Goal: Task Accomplishment & Management: Manage account settings

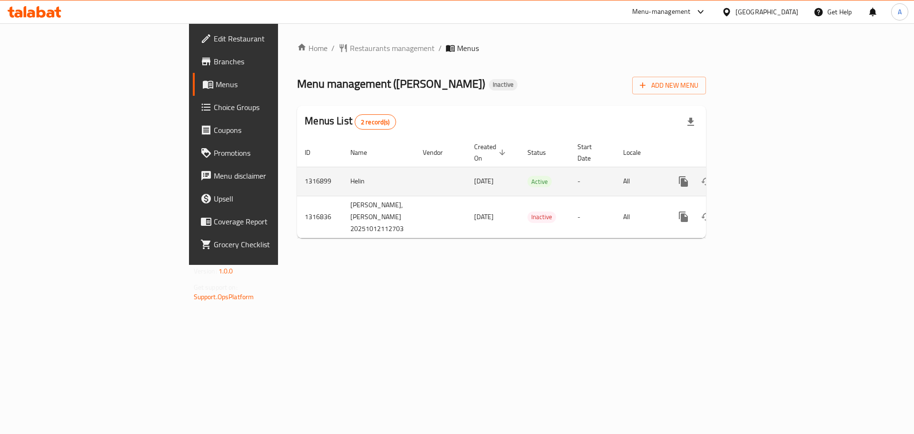
click at [764, 170] on link "enhanced table" at bounding box center [752, 181] width 23 height 23
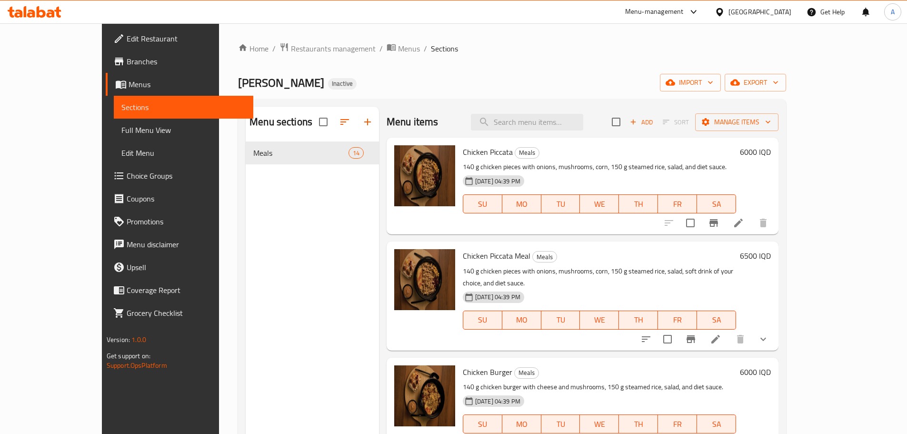
click at [106, 78] on link "Menus" at bounding box center [180, 84] width 148 height 23
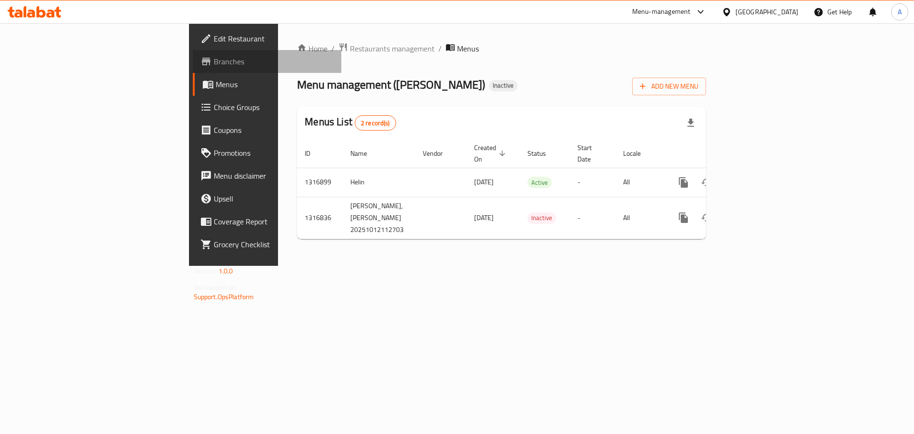
click at [214, 65] on span "Branches" at bounding box center [274, 61] width 120 height 11
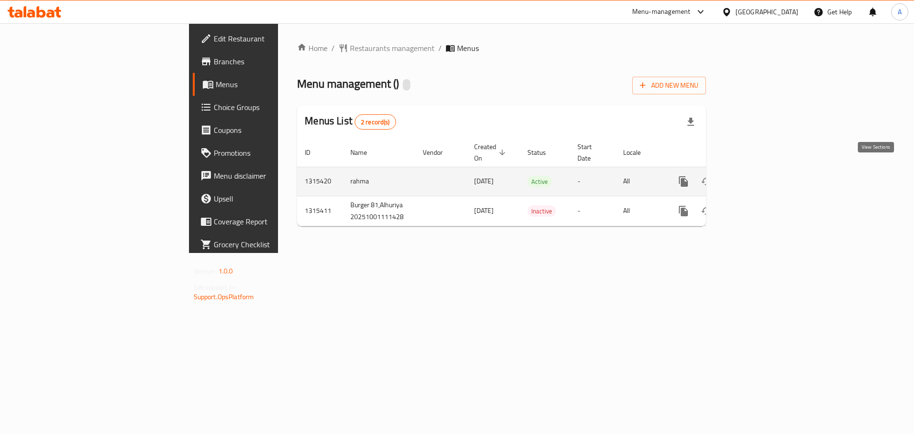
click at [764, 170] on link "enhanced table" at bounding box center [752, 181] width 23 height 23
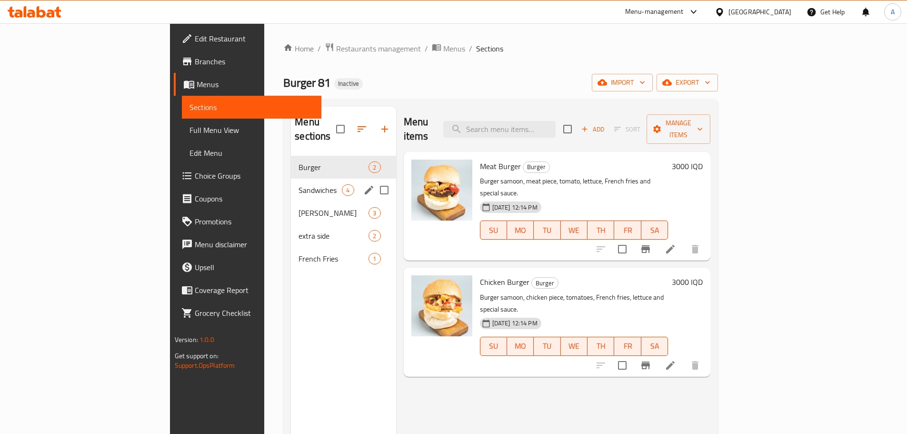
click at [291, 182] on div "Sandwiches 4" at bounding box center [343, 190] width 105 height 23
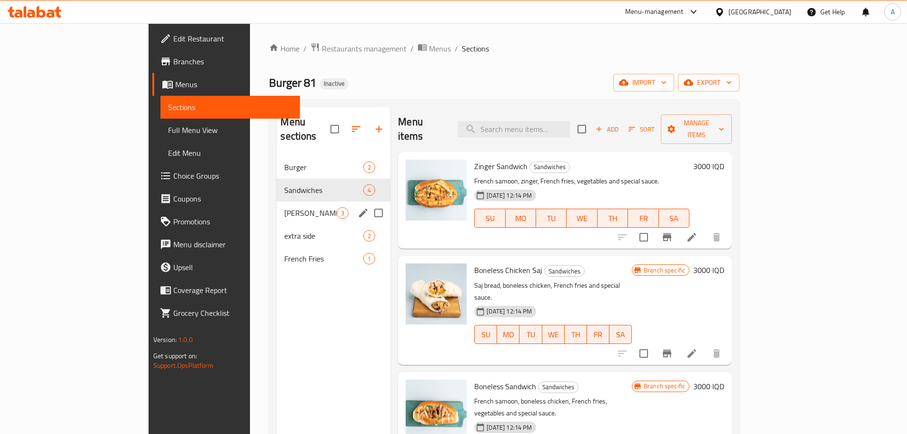
click at [284, 207] on span "Rizo" at bounding box center [310, 212] width 52 height 11
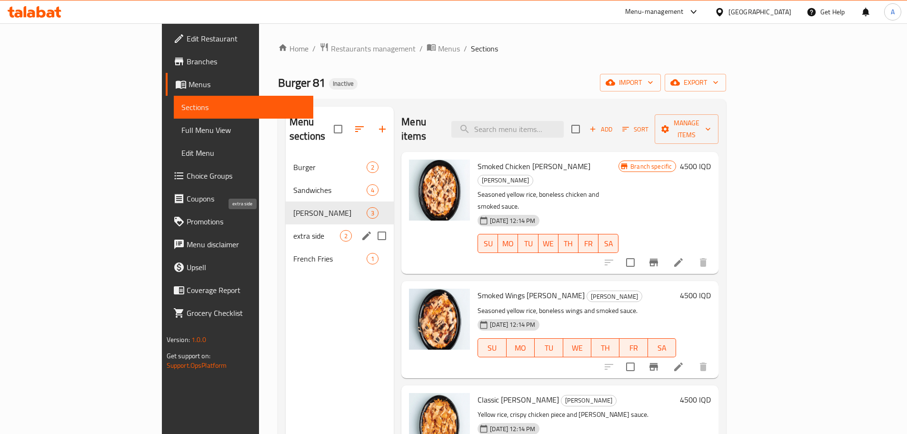
click at [293, 230] on span "extra side" at bounding box center [316, 235] width 47 height 11
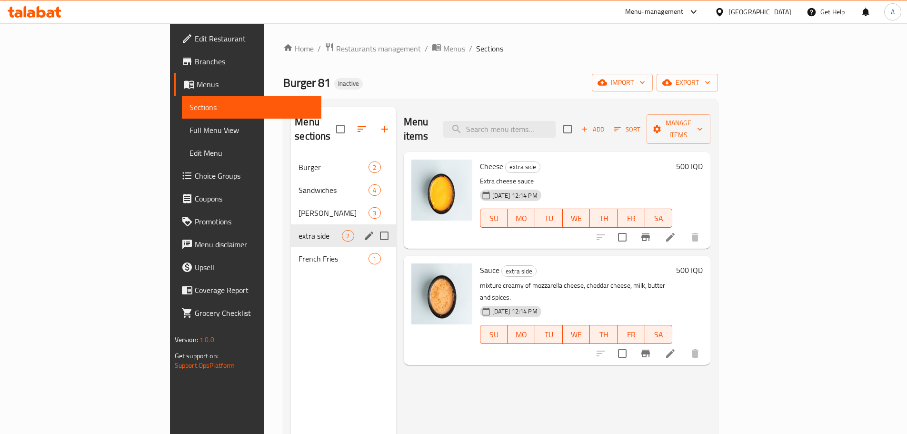
click at [291, 247] on div "French Fries 1" at bounding box center [343, 258] width 105 height 23
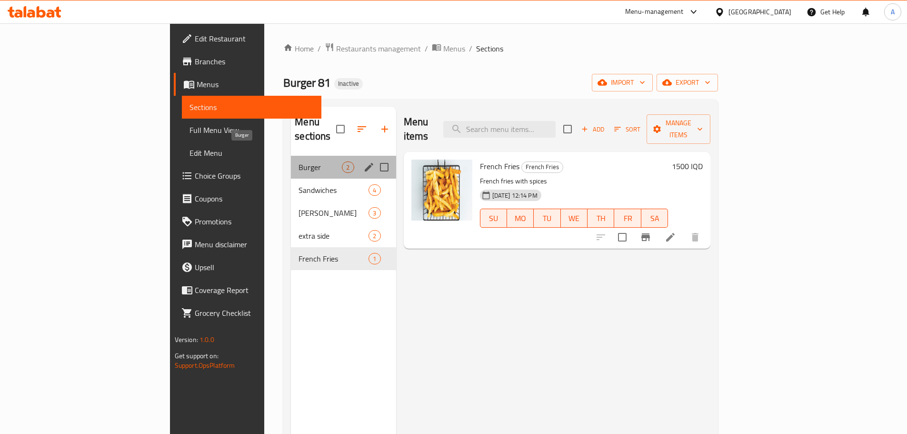
click at [299, 161] on span "Burger" at bounding box center [320, 166] width 43 height 11
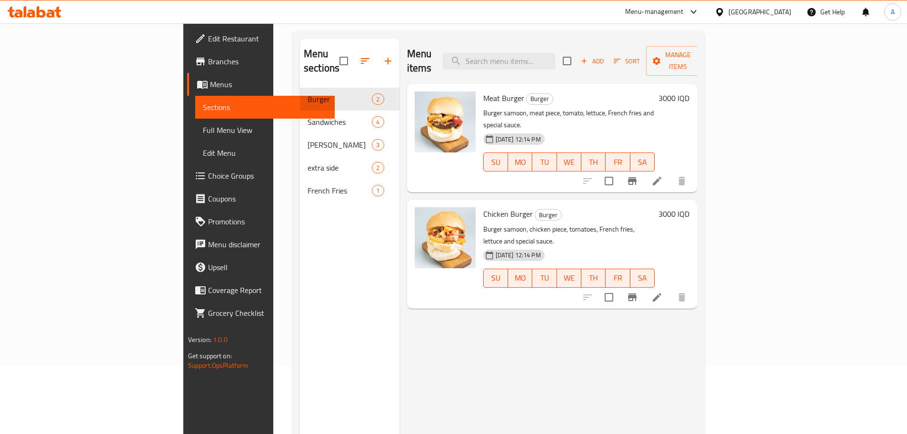
scroll to position [133, 0]
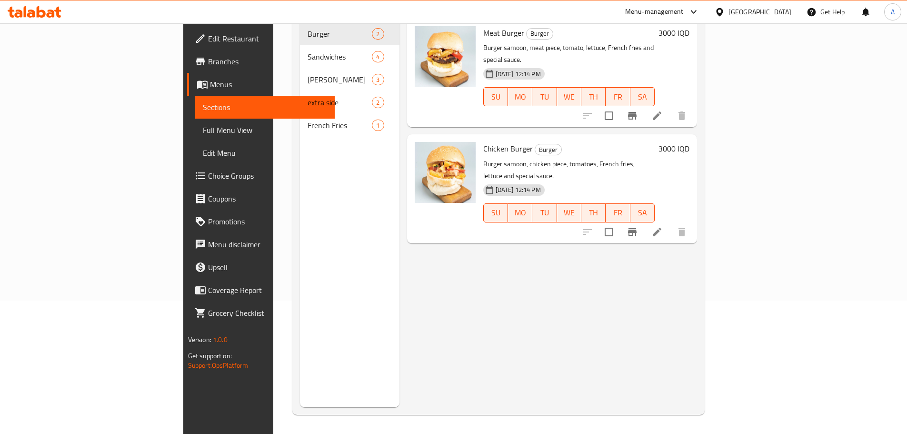
click at [308, 120] on span "French Fries" at bounding box center [340, 125] width 64 height 11
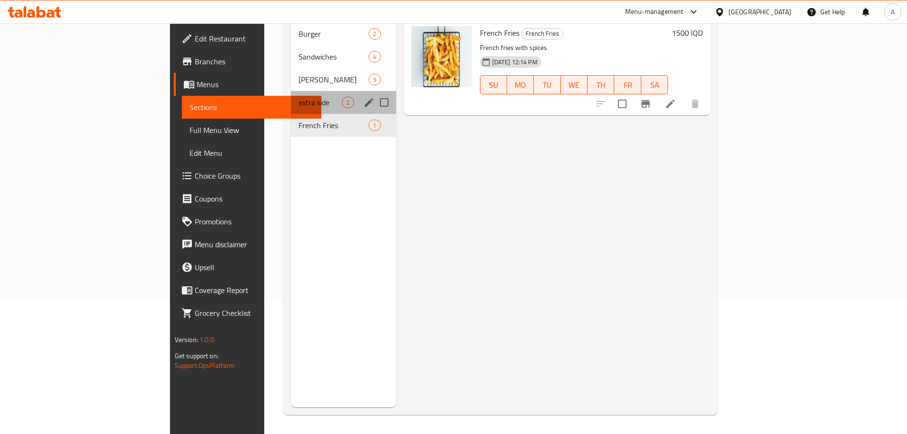
click at [291, 91] on div "extra side 2" at bounding box center [343, 102] width 105 height 23
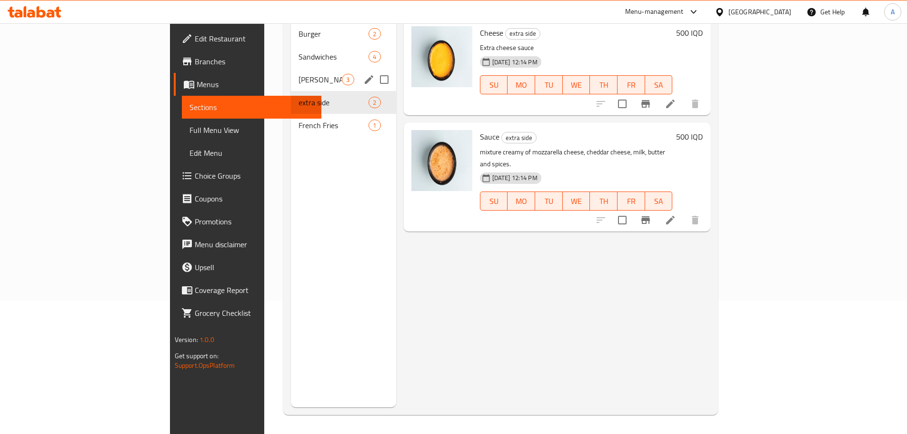
click at [291, 53] on div "Sandwiches 4" at bounding box center [343, 56] width 105 height 23
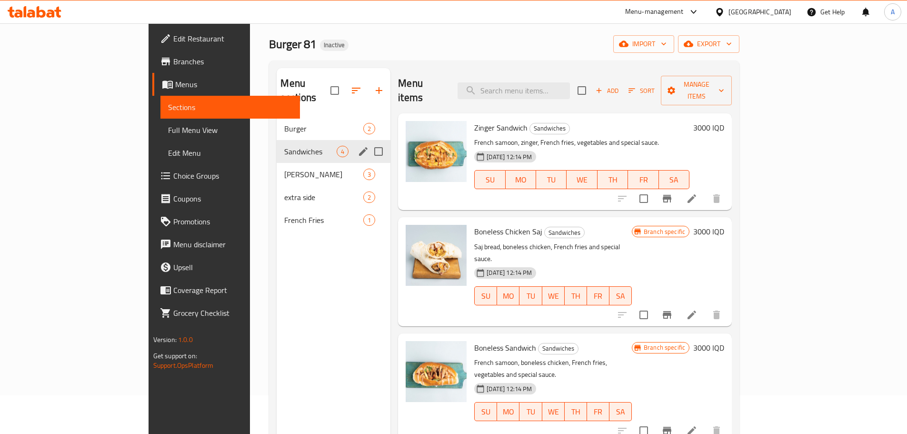
scroll to position [38, 0]
click at [284, 123] on span "Burger" at bounding box center [310, 128] width 52 height 11
